Goal: Task Accomplishment & Management: Complete application form

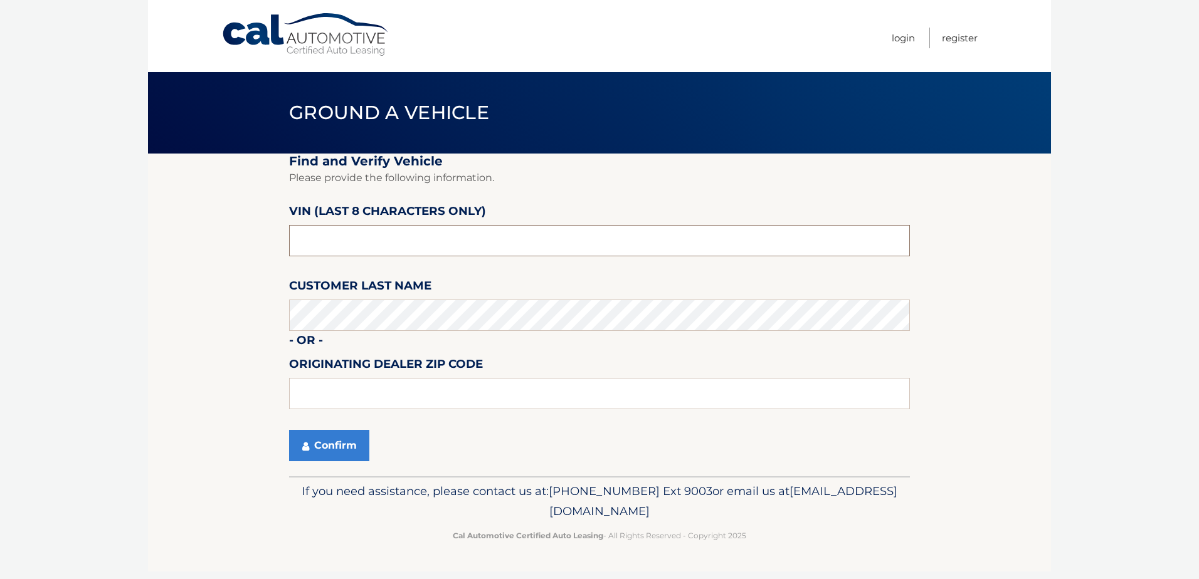
click at [341, 245] on input "text" at bounding box center [599, 240] width 621 height 31
drag, startPoint x: 341, startPoint y: 244, endPoint x: 233, endPoint y: 242, distance: 108.5
click at [233, 242] on section "Find and Verify Vehicle Please provide the following information. VIN (last 8 c…" at bounding box center [599, 315] width 903 height 323
type input "nc218085"
click at [358, 445] on button "Confirm" at bounding box center [329, 445] width 80 height 31
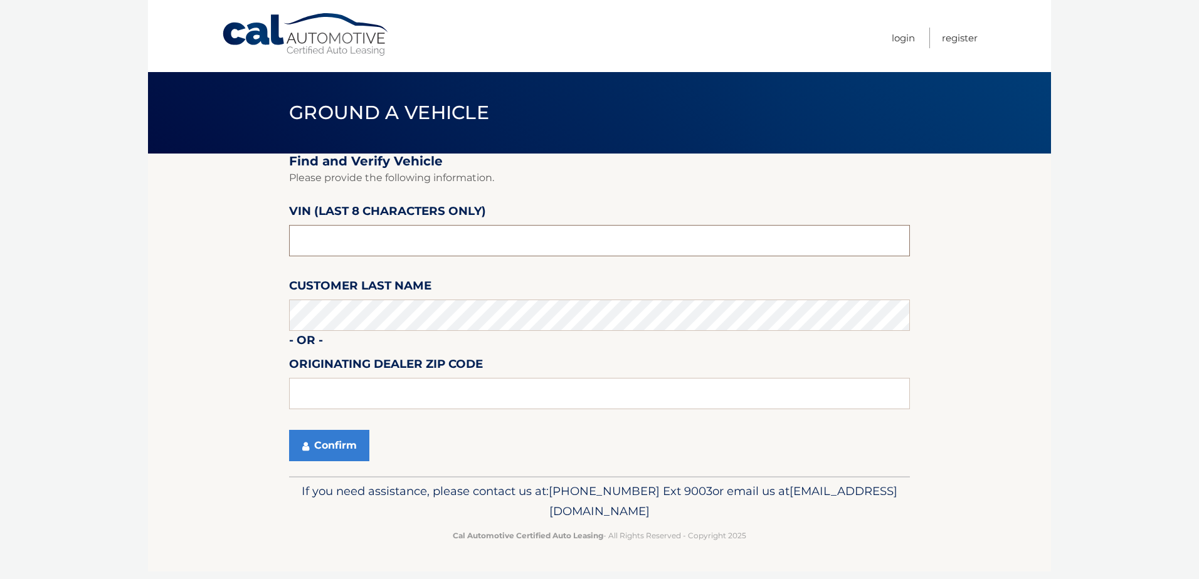
click at [344, 247] on input "text" at bounding box center [599, 240] width 621 height 31
drag, startPoint x: 344, startPoint y: 247, endPoint x: 250, endPoint y: 253, distance: 94.3
click at [250, 253] on section "Find and Verify Vehicle Please provide the following information. VIN (last 8 c…" at bounding box center [599, 315] width 903 height 323
type input "nc218085"
click at [289, 430] on button "Confirm" at bounding box center [329, 445] width 80 height 31
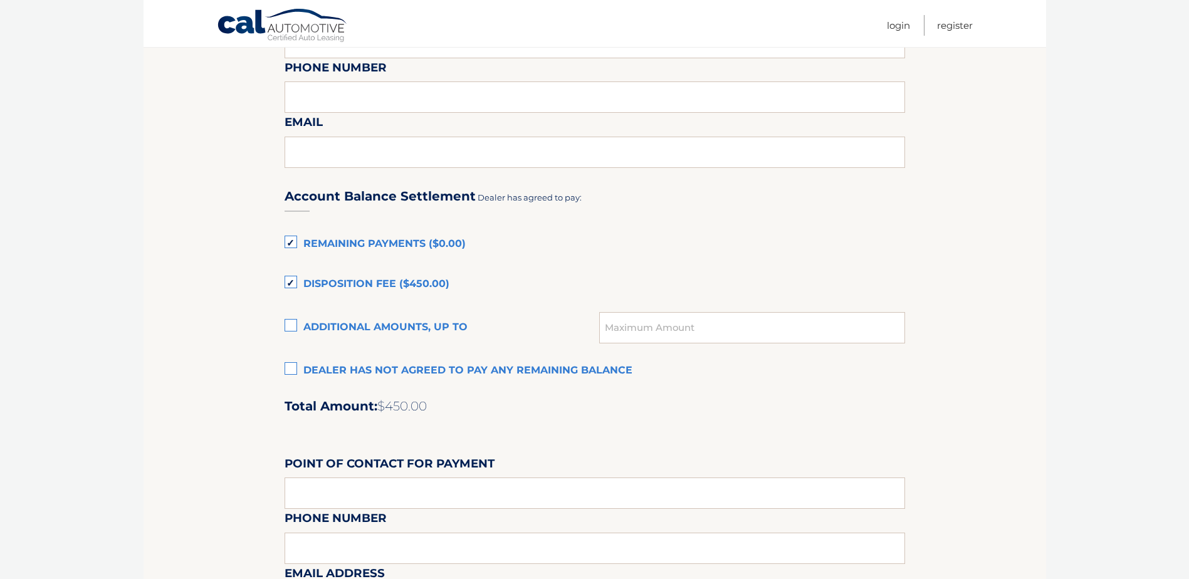
scroll to position [752, 0]
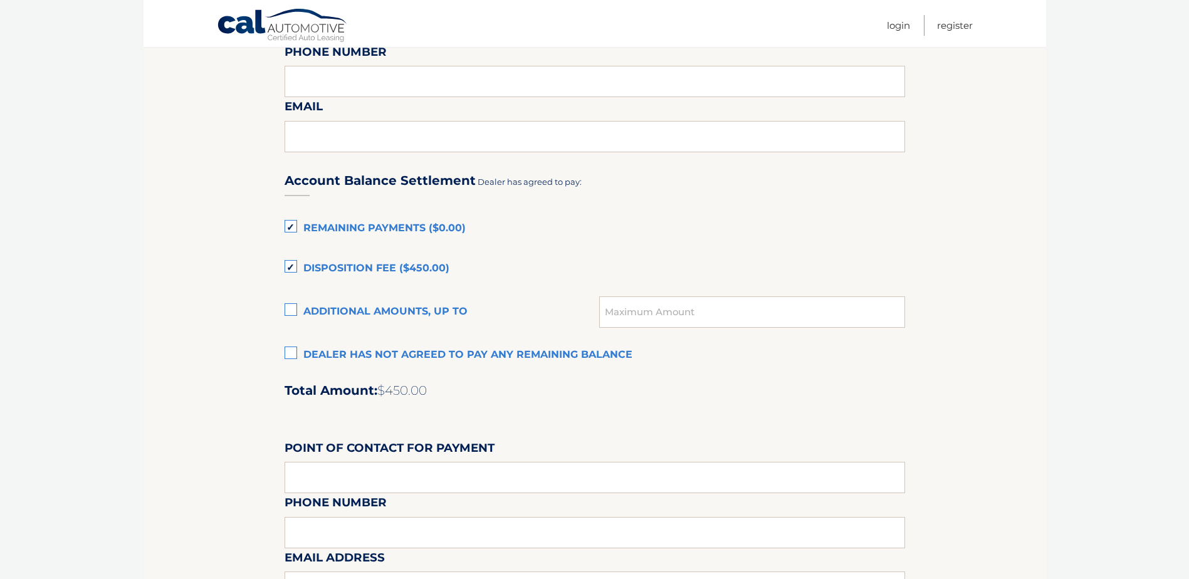
click at [295, 269] on label "Disposition Fee ($450.00)" at bounding box center [595, 268] width 621 height 25
click at [0, 0] on input "Disposition Fee ($450.00)" at bounding box center [0, 0] width 0 height 0
click at [292, 227] on label "Remaining Payments ($0.00)" at bounding box center [595, 228] width 621 height 25
click at [0, 0] on input "Remaining Payments ($0.00)" at bounding box center [0, 0] width 0 height 0
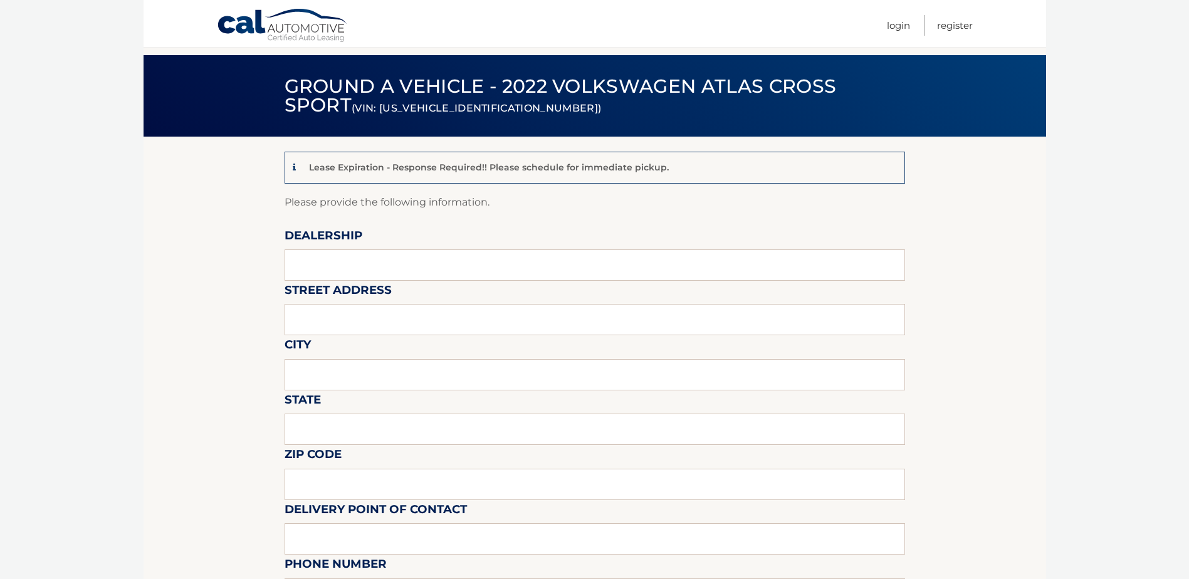
scroll to position [0, 0]
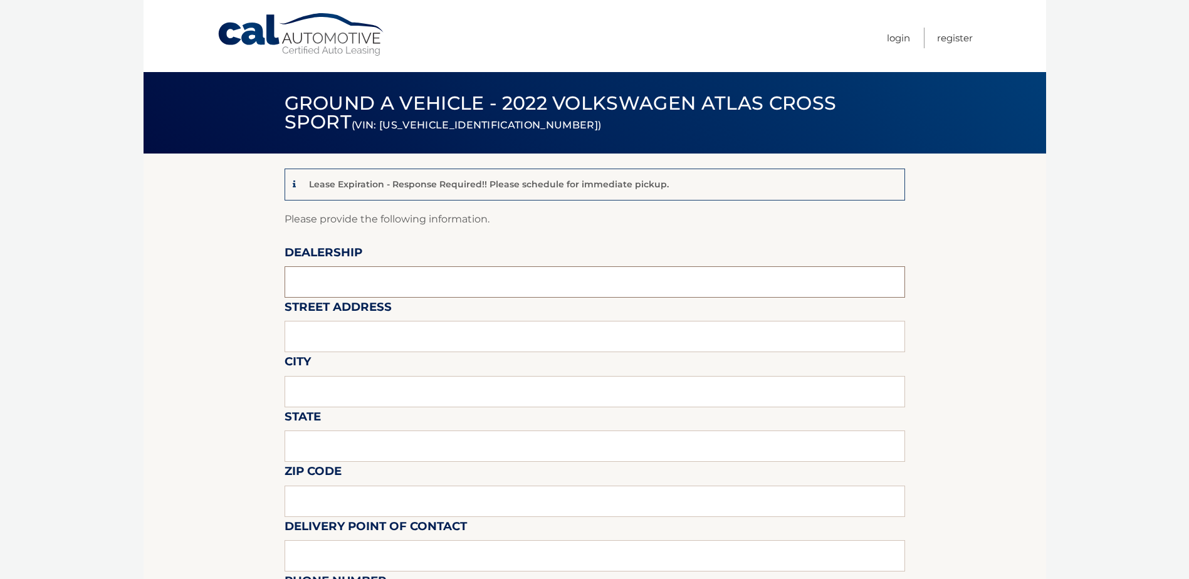
click at [307, 283] on input "text" at bounding box center [595, 281] width 621 height 31
type input "RICK CASE VOLKSWAGEN"
type input "3520 WESTON RD"
type input "DAVIE"
type input "FL"
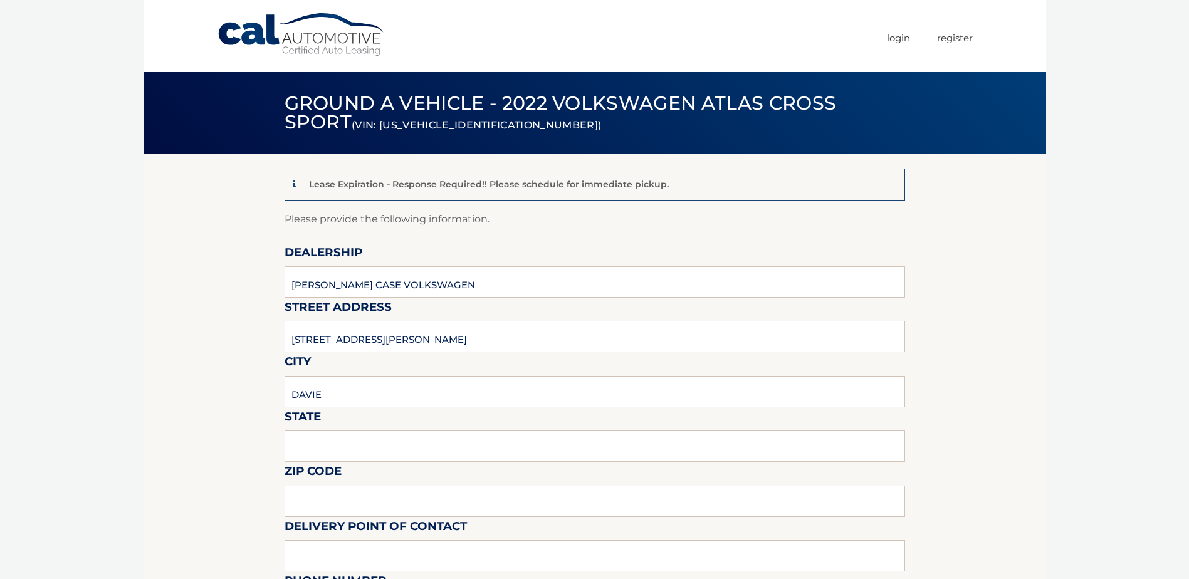
type input "33331"
type input "Rick Case Volkswagen - VW"
type input "9549035500"
type input "athiadasilva@rickcase.com"
type input "ATHIA DA SILVA"
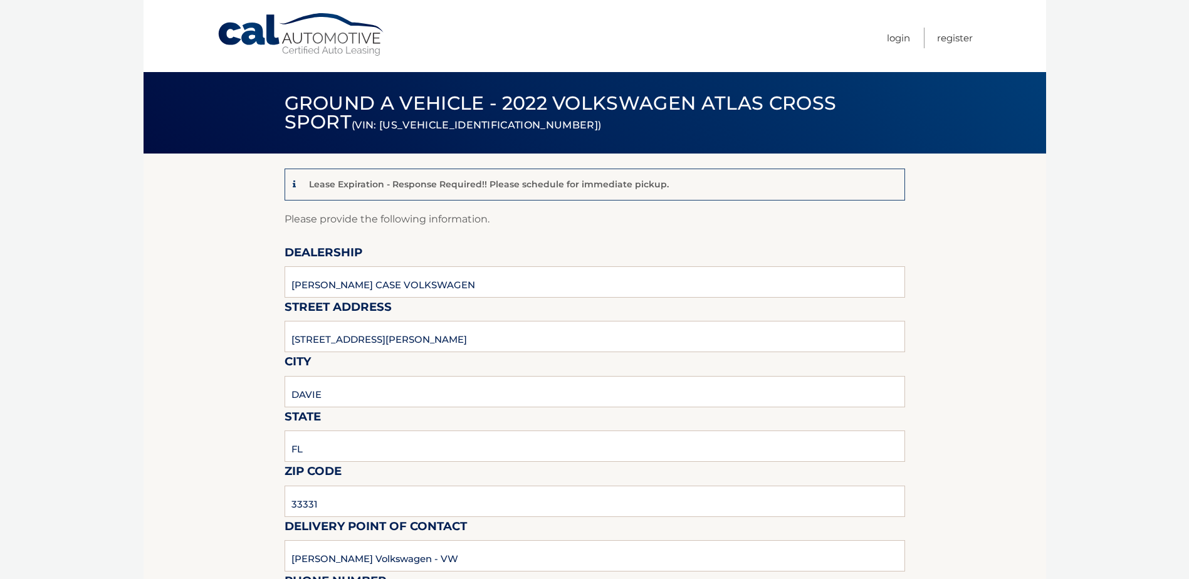
type input "9549035500"
type input "athiadasilva@rickcase.com"
type input "GINA MORENO"
type input "GINAMORENO@RICKCASE.COM"
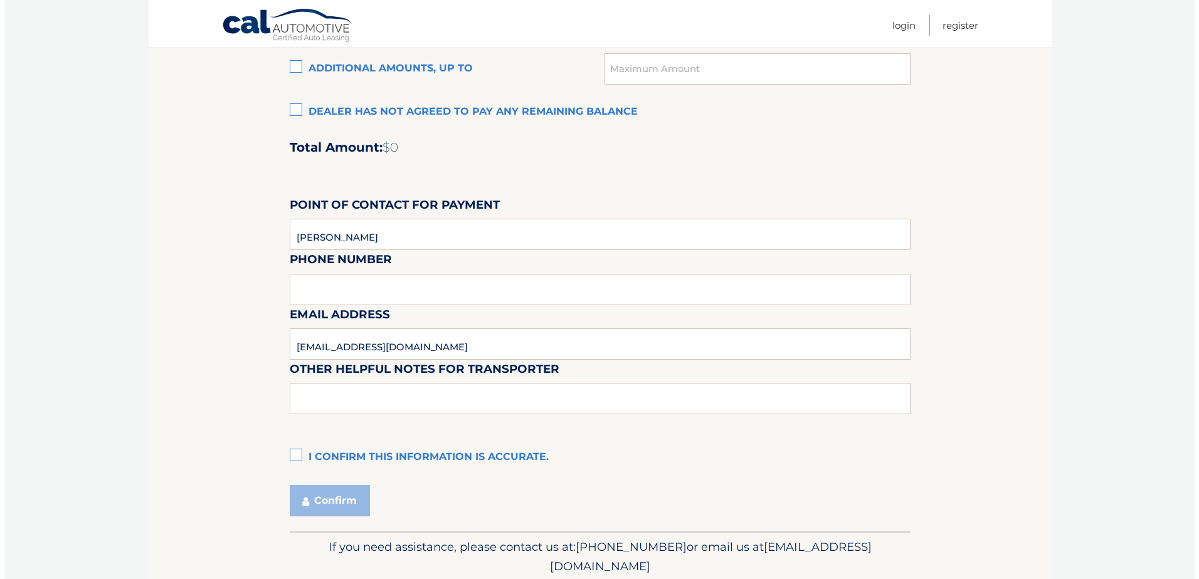
scroll to position [1043, 0]
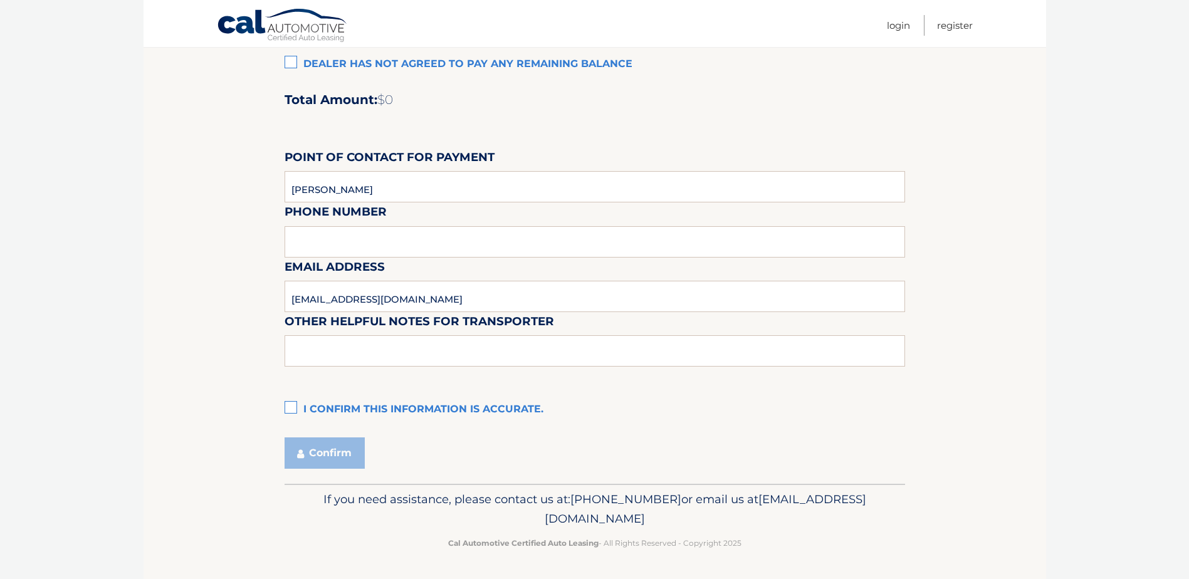
click at [296, 404] on label "I confirm this information is accurate." at bounding box center [595, 410] width 621 height 25
click at [0, 0] on input "I confirm this information is accurate." at bounding box center [0, 0] width 0 height 0
click at [321, 450] on button "Confirm" at bounding box center [325, 453] width 80 height 31
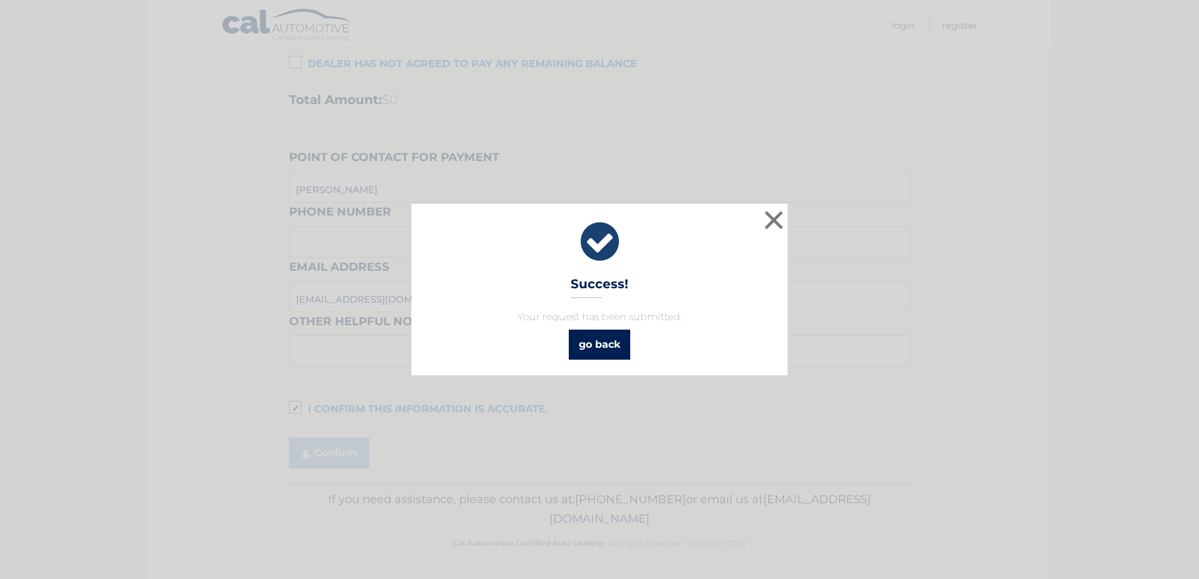
click at [599, 339] on link "go back" at bounding box center [599, 345] width 61 height 30
